Goal: Task Accomplishment & Management: Manage account settings

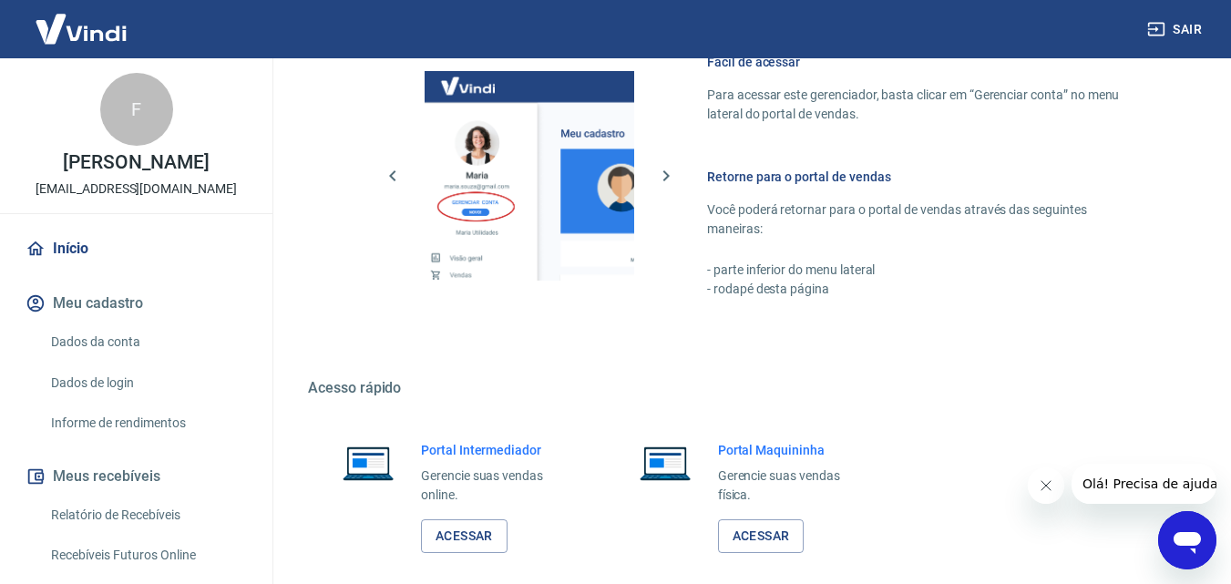
scroll to position [911, 0]
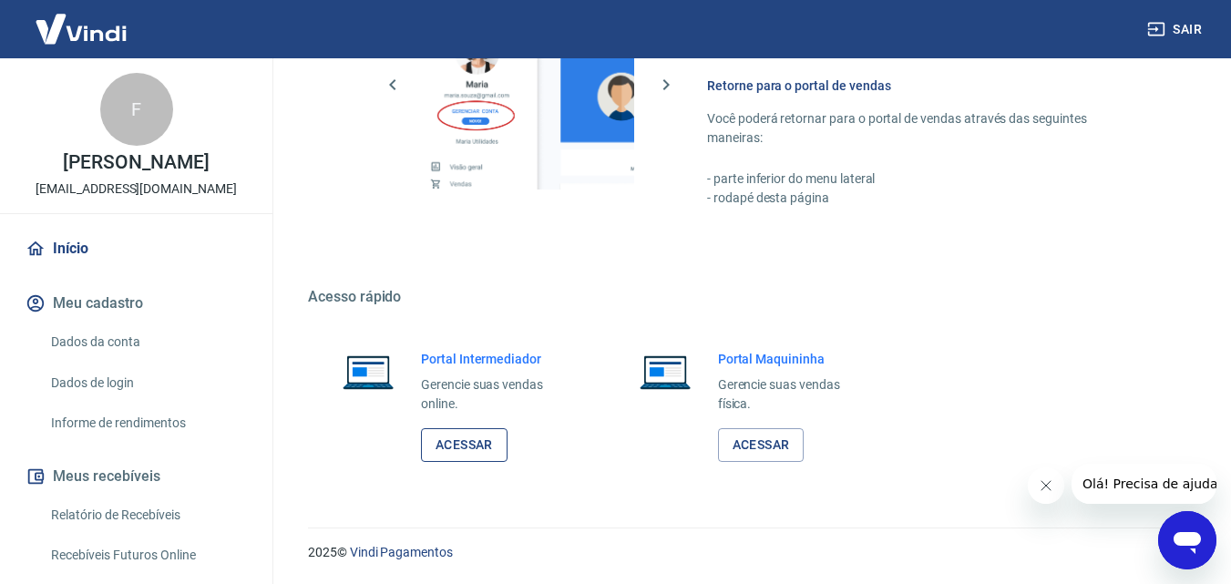
click at [445, 441] on link "Acessar" at bounding box center [464, 445] width 87 height 34
click at [1176, 24] on button "Sair" at bounding box center [1177, 30] width 66 height 34
